Goal: Use online tool/utility

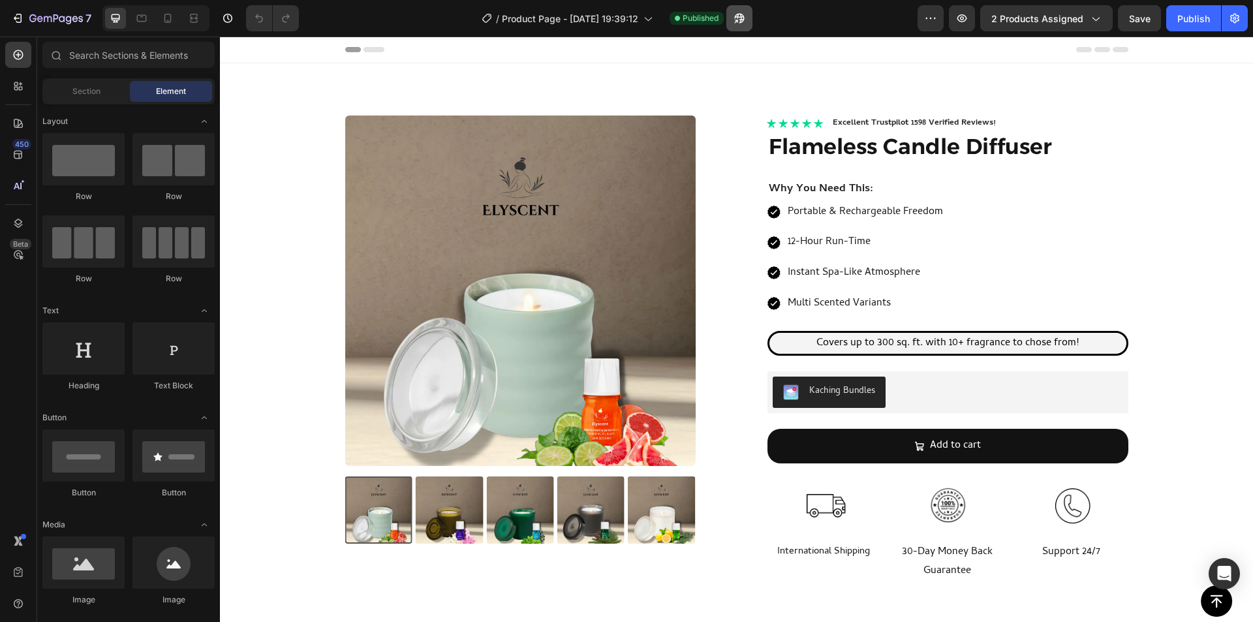
click at [739, 14] on icon "button" at bounding box center [739, 19] width 10 height 10
